Goal: Task Accomplishment & Management: Manage account settings

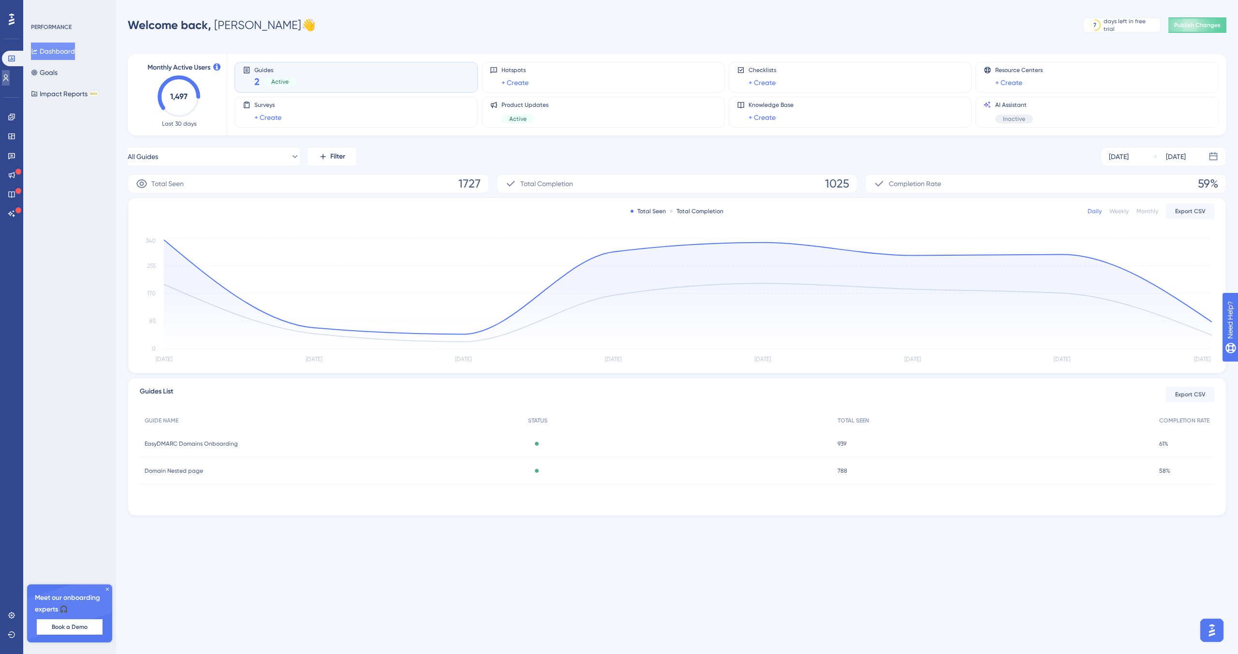
click at [10, 76] on link at bounding box center [6, 77] width 8 height 15
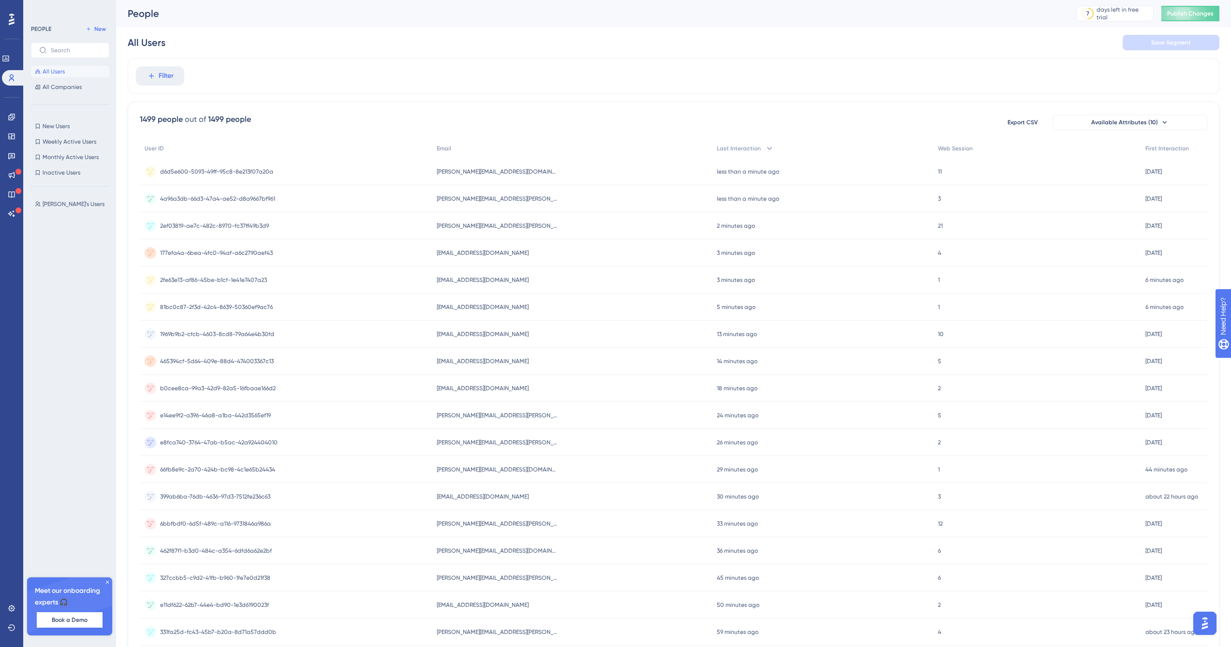
click at [214, 44] on div "All Users Save Segment" at bounding box center [674, 42] width 1092 height 31
click at [236, 125] on div "1499 people" at bounding box center [229, 120] width 43 height 12
drag, startPoint x: 15, startPoint y: 76, endPoint x: 163, endPoint y: 71, distance: 147.6
click at [163, 71] on span "Filter" at bounding box center [166, 76] width 15 height 12
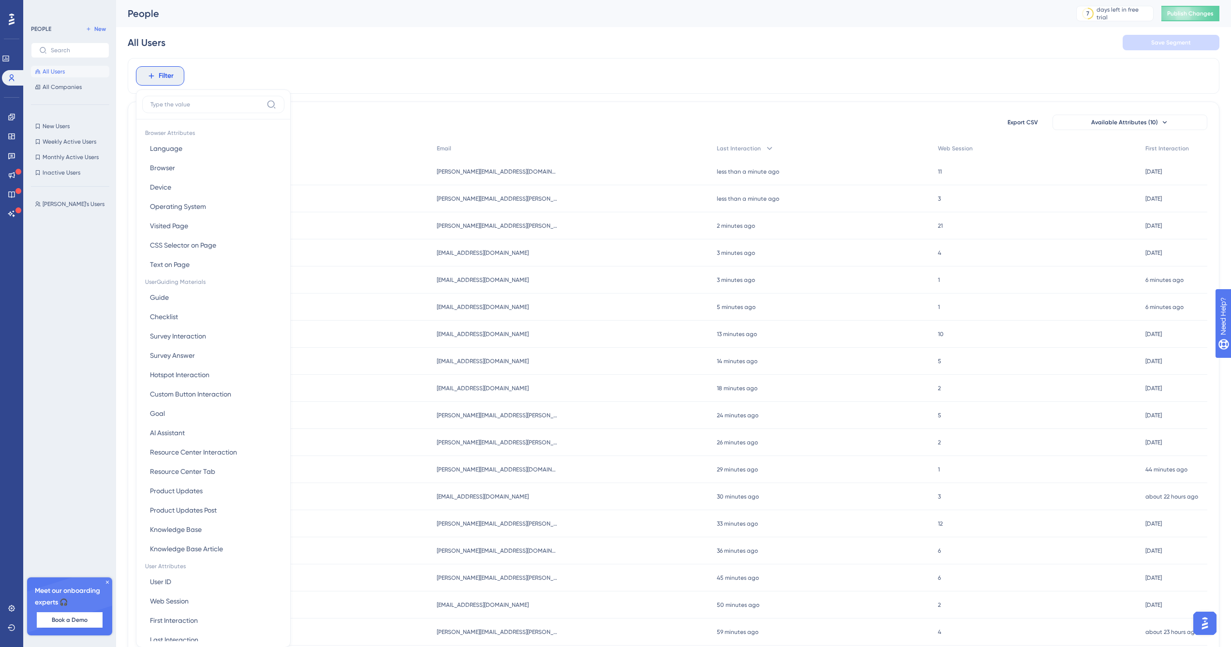
scroll to position [45, 0]
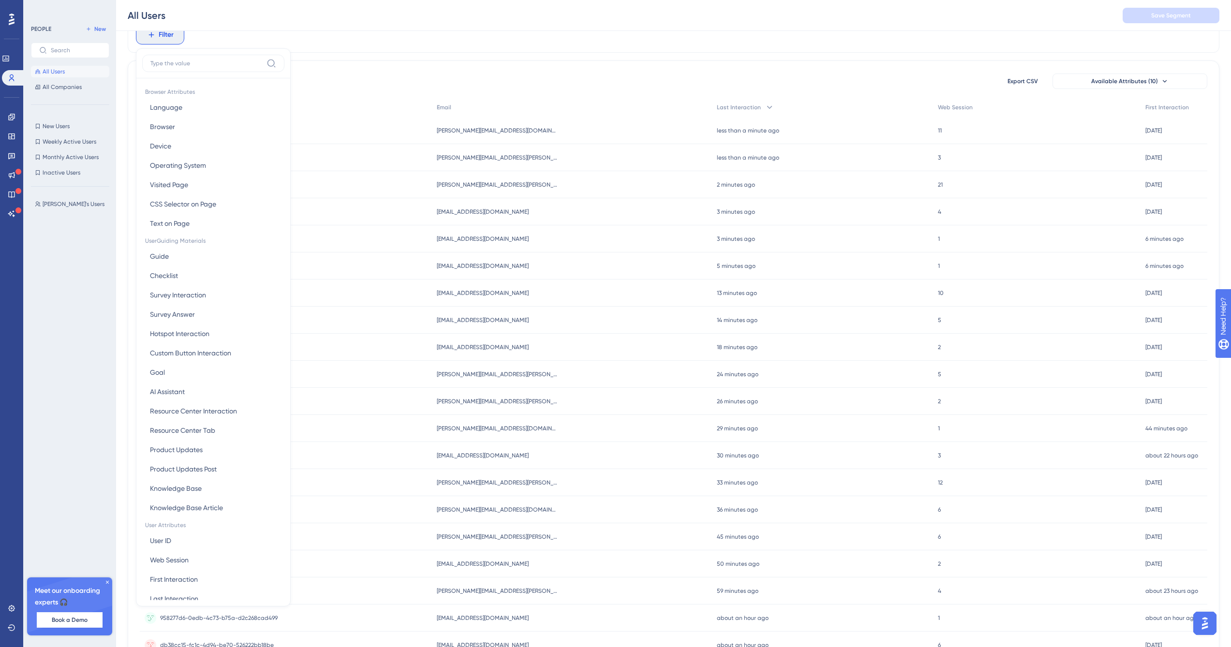
drag, startPoint x: 163, startPoint y: 71, endPoint x: 199, endPoint y: 60, distance: 37.5
click at [199, 60] on input at bounding box center [206, 63] width 112 height 8
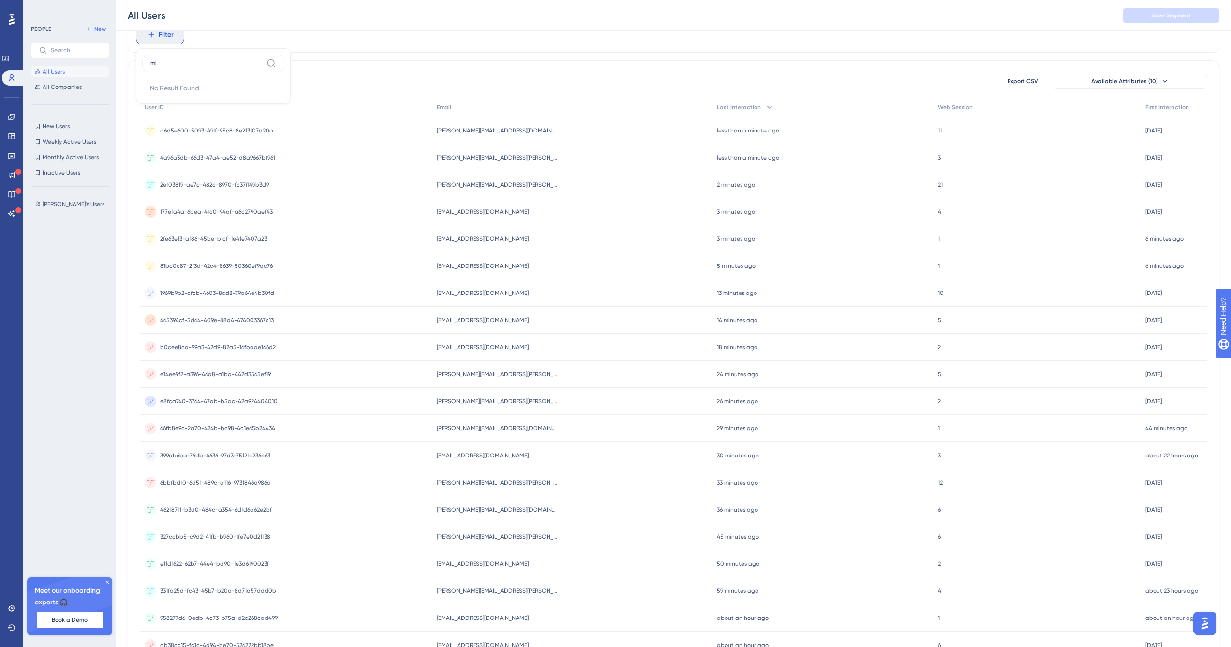
type input "m"
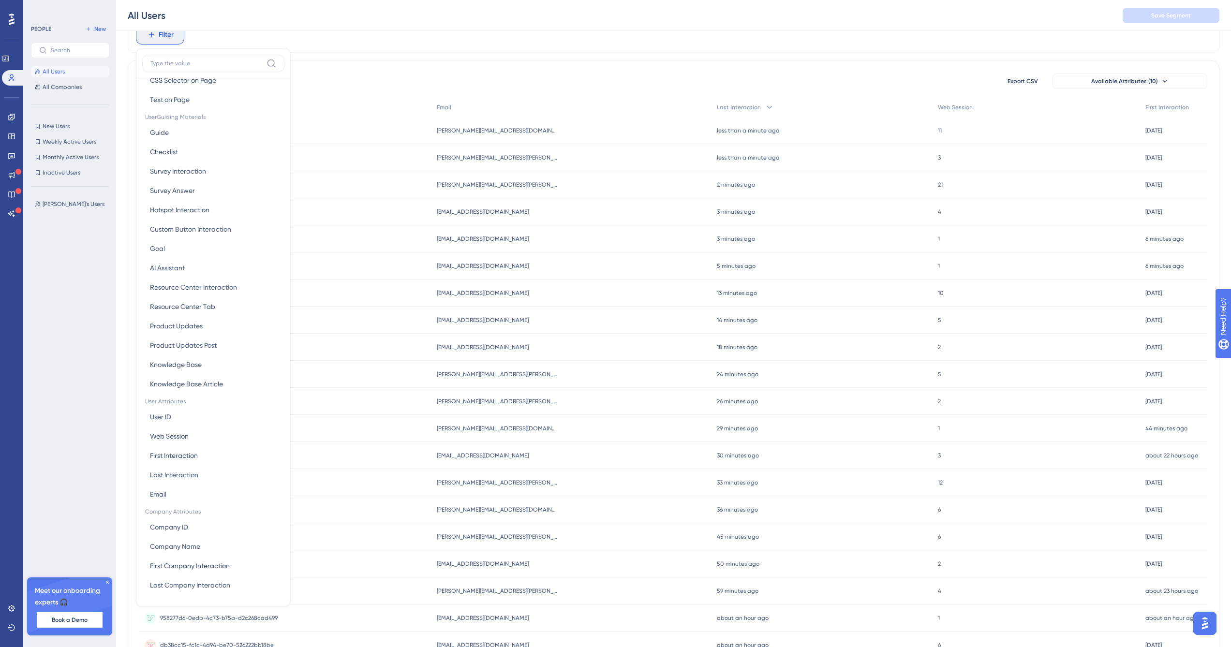
scroll to position [124, 0]
click at [372, 259] on div "81bc0c87-2f3d-42c4-8639-50360ef9ac76 81bc0c87-2f3d-42c4-8639-50360ef9ac76" at bounding box center [286, 265] width 292 height 27
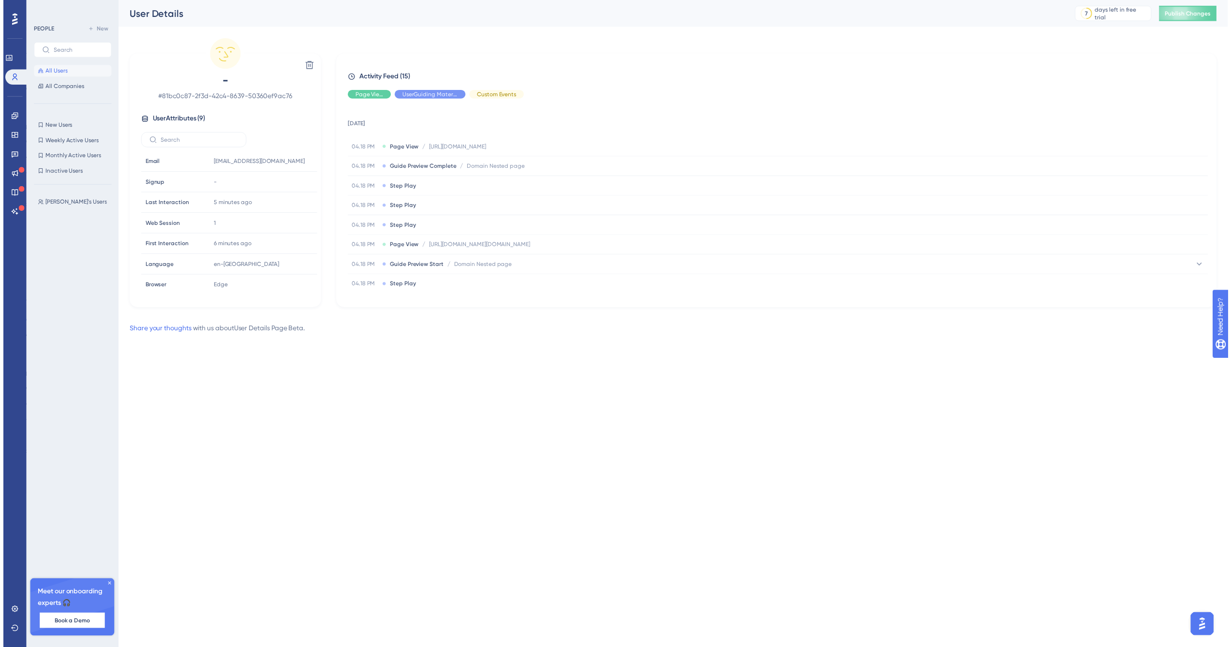
scroll to position [45, 0]
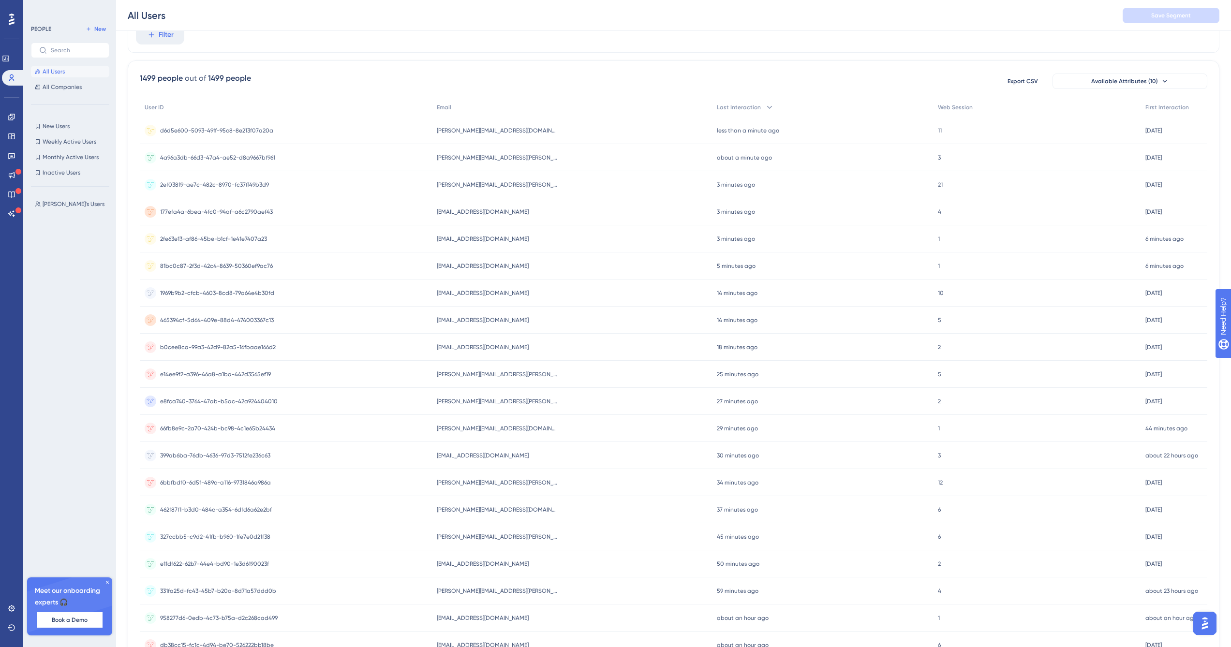
click at [933, 122] on div "11 11" at bounding box center [1036, 130] width 207 height 27
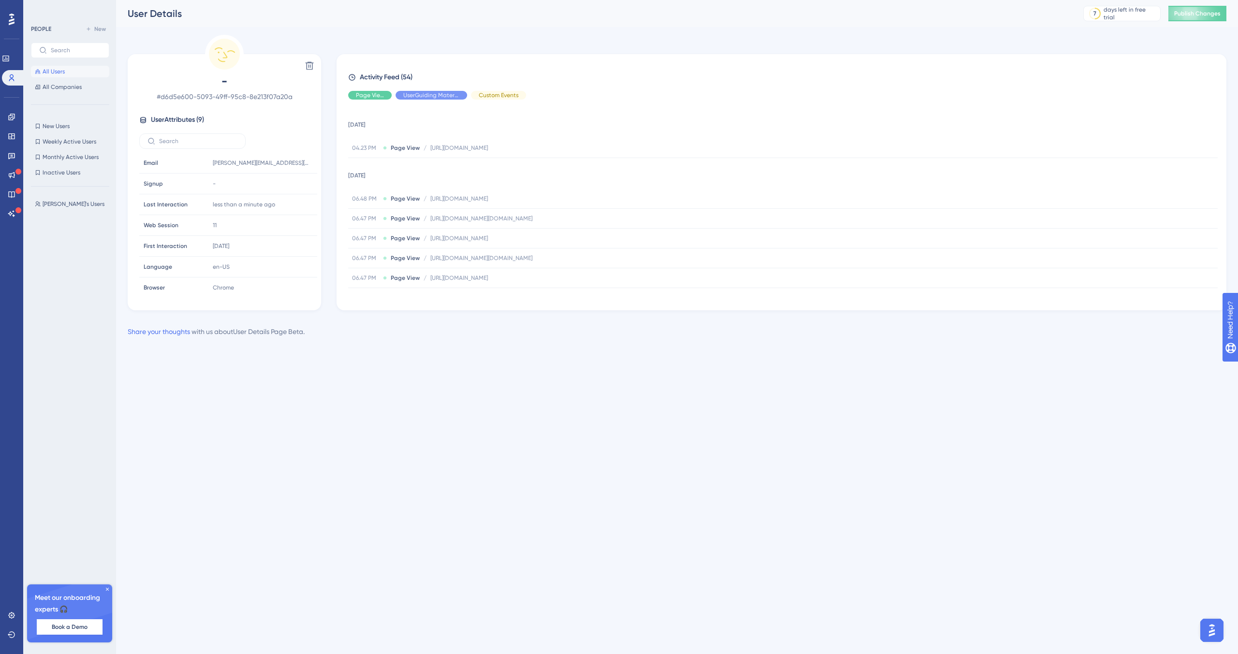
click at [310, 66] on icon at bounding box center [310, 66] width 8 height 8
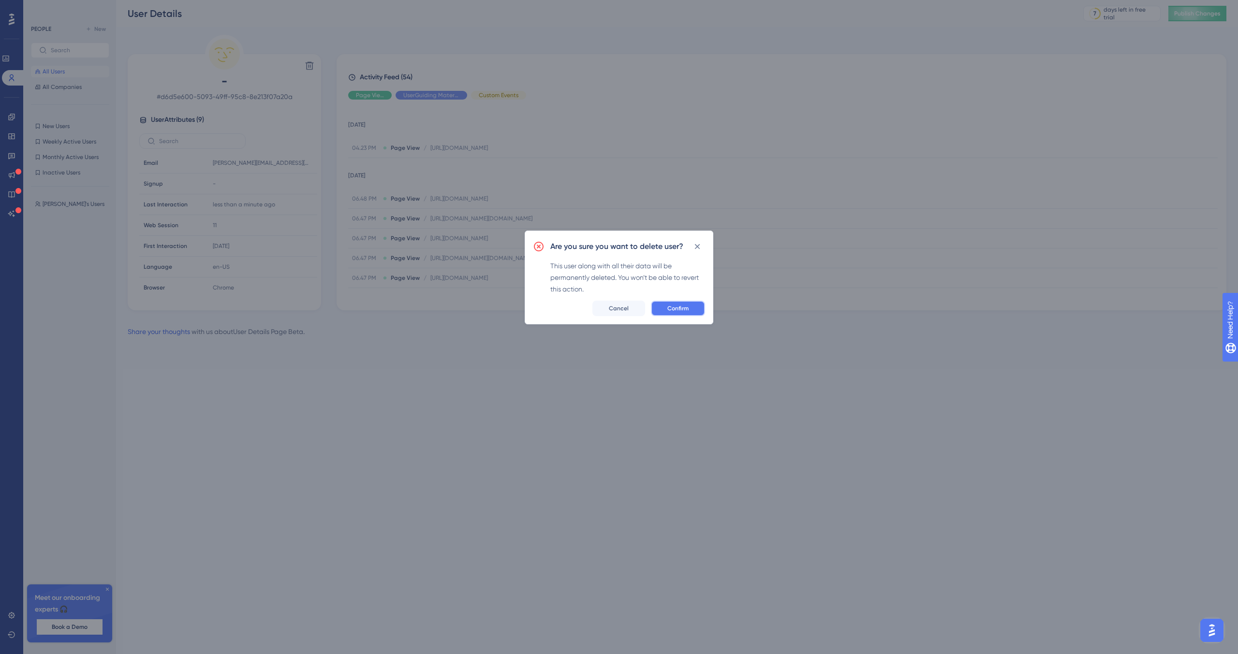
click at [685, 307] on span "Confirm" at bounding box center [677, 309] width 21 height 8
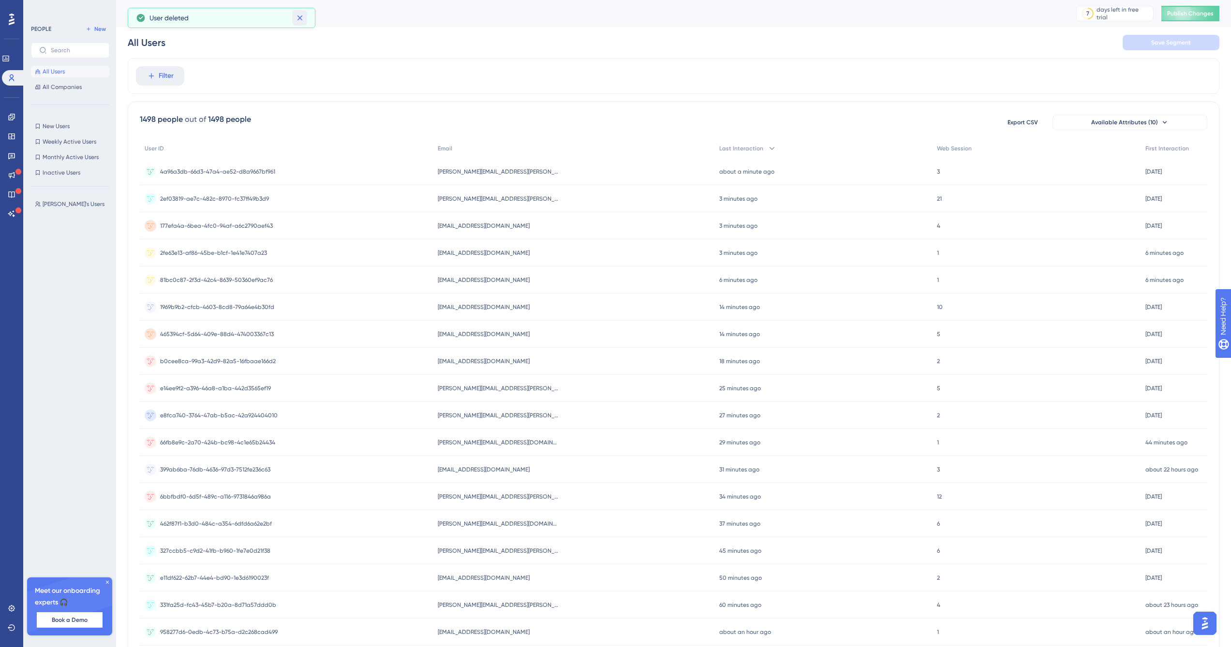
click at [301, 19] on icon at bounding box center [299, 17] width 5 height 5
